Goal: Task Accomplishment & Management: Manage account settings

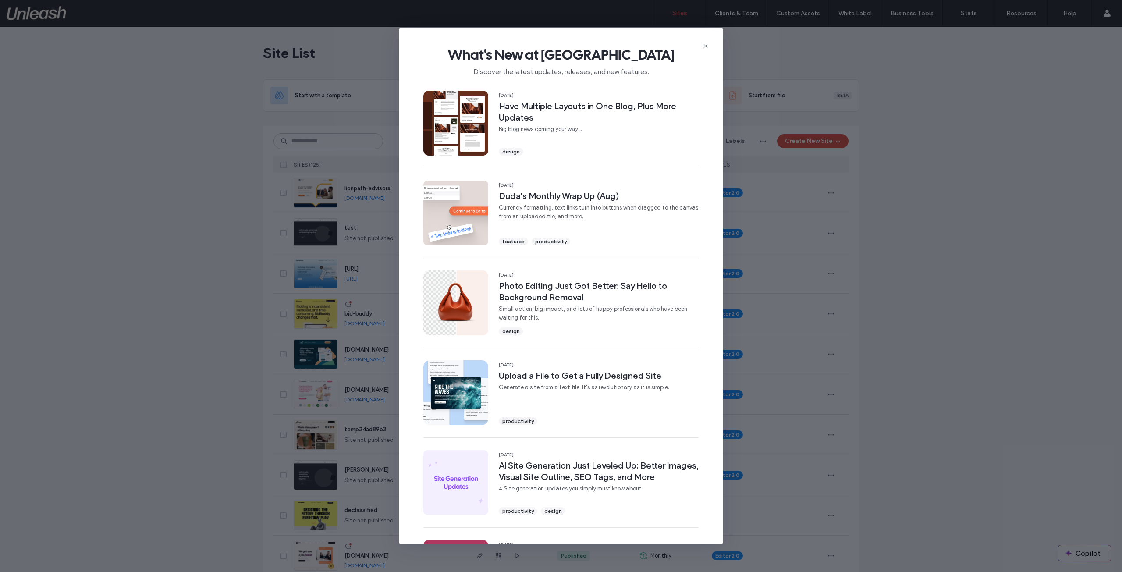
click at [708, 42] on div "What's New at [GEOGRAPHIC_DATA] Discover the latest updates, releases, and new …" at bounding box center [561, 57] width 324 height 59
click at [706, 45] on icon at bounding box center [705, 45] width 7 height 7
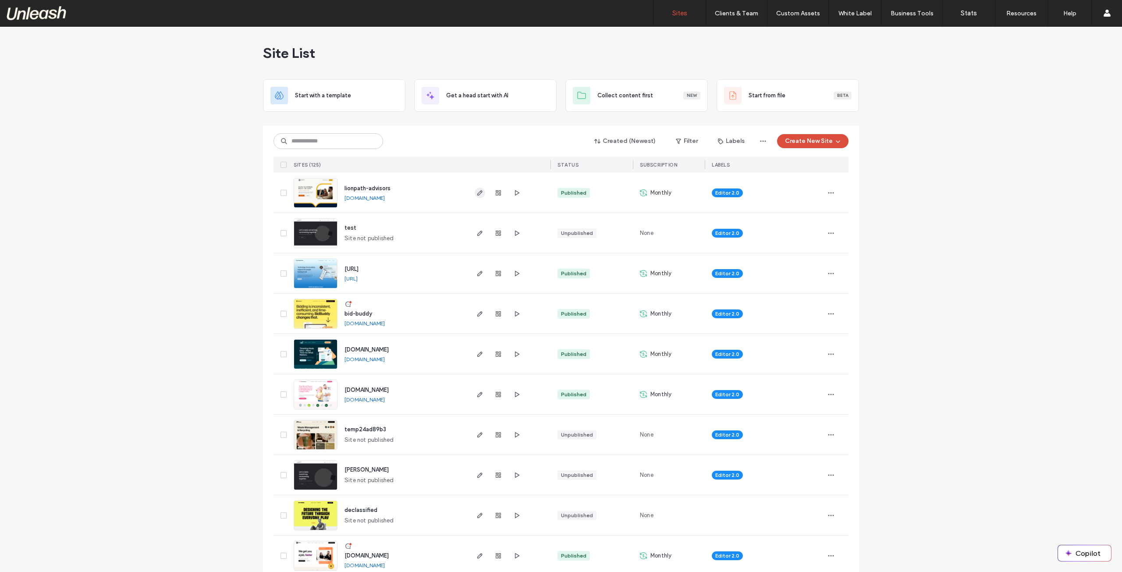
click at [479, 195] on icon "button" at bounding box center [479, 192] width 7 height 7
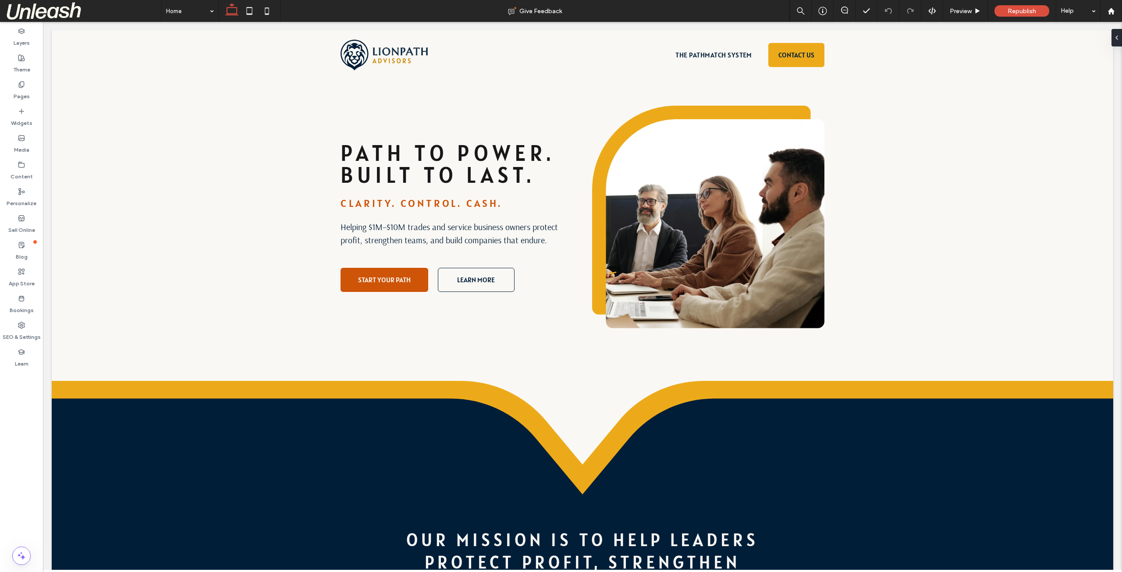
click at [1034, 5] on div "Republish" at bounding box center [1021, 11] width 55 height 22
click at [1019, 8] on span "Republish" at bounding box center [1021, 10] width 28 height 7
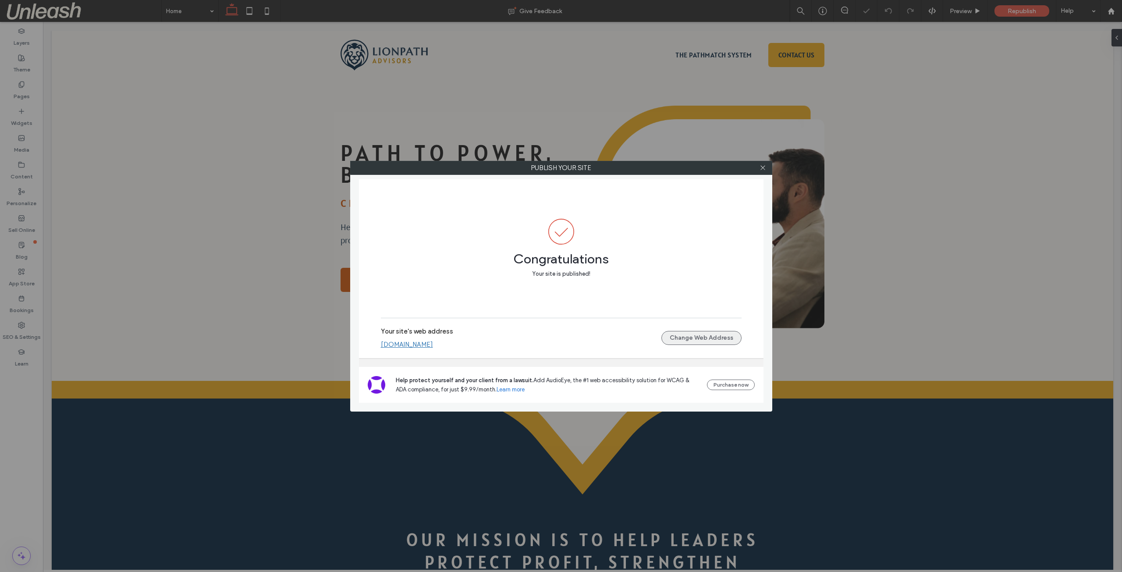
click at [679, 336] on button "Change Web Address" at bounding box center [701, 338] width 80 height 14
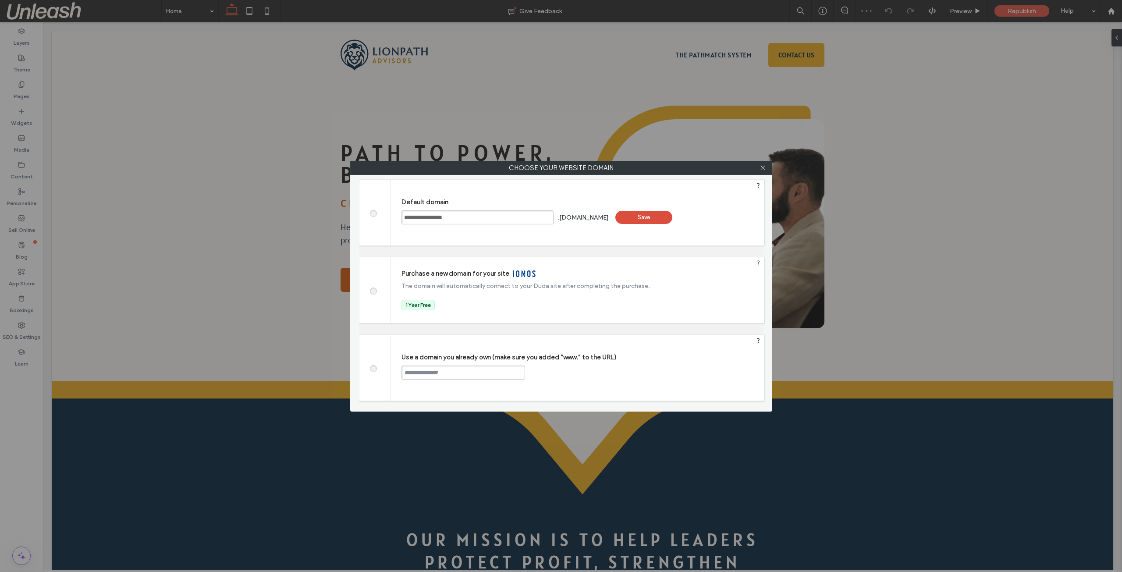
click at [373, 367] on span at bounding box center [373, 367] width 0 height 7
click at [422, 372] on input "text" at bounding box center [463, 372] width 124 height 14
paste input "**********"
type input "**********"
click at [566, 367] on div "Continue" at bounding box center [558, 371] width 57 height 13
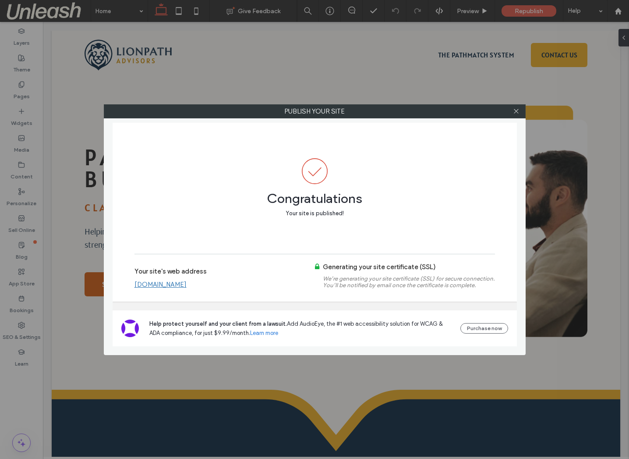
click at [187, 280] on link "www.lionpathadvisors.com" at bounding box center [160, 284] width 52 height 8
click at [513, 111] on icon at bounding box center [516, 111] width 7 height 7
